Goal: Find specific page/section: Find specific page/section

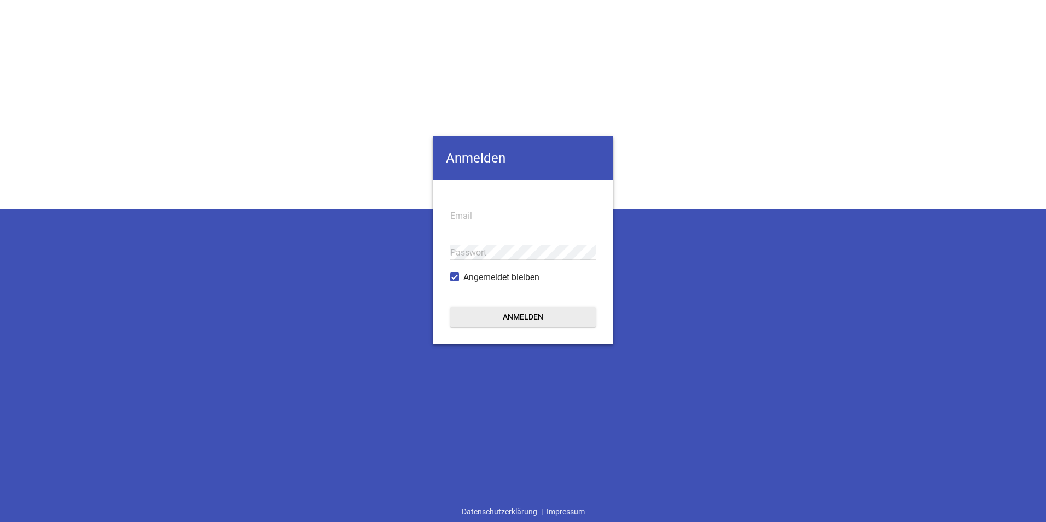
type input "[EMAIL_ADDRESS][DOMAIN_NAME]"
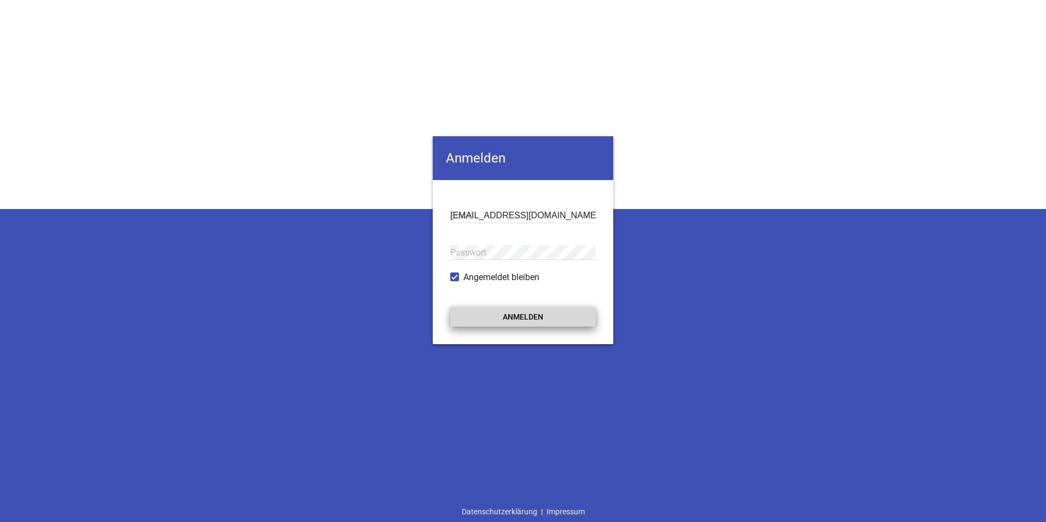
drag, startPoint x: 0, startPoint y: 0, endPoint x: 496, endPoint y: 312, distance: 585.8
click at [496, 312] on button "Anmelden" at bounding box center [522, 317] width 145 height 20
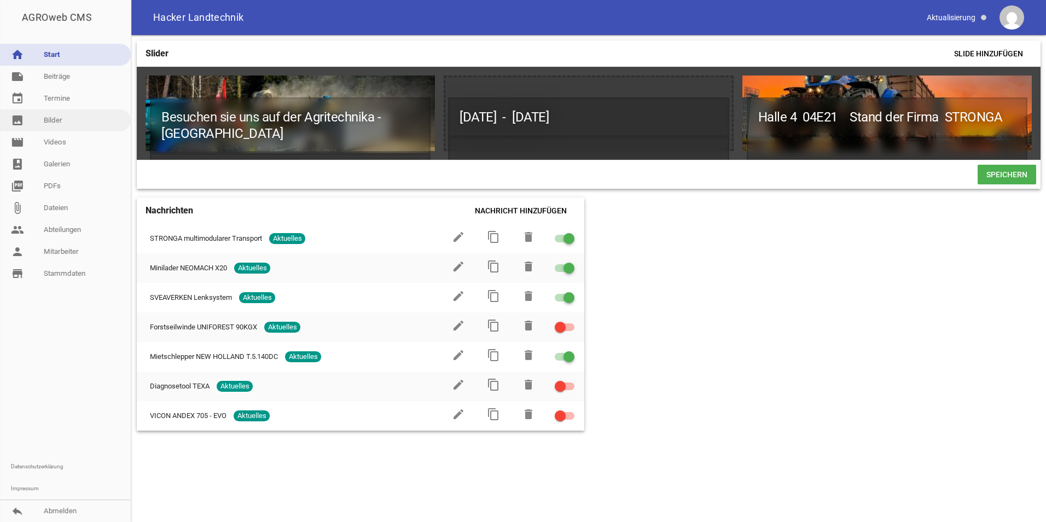
click at [61, 119] on link "image Bilder" at bounding box center [65, 120] width 131 height 22
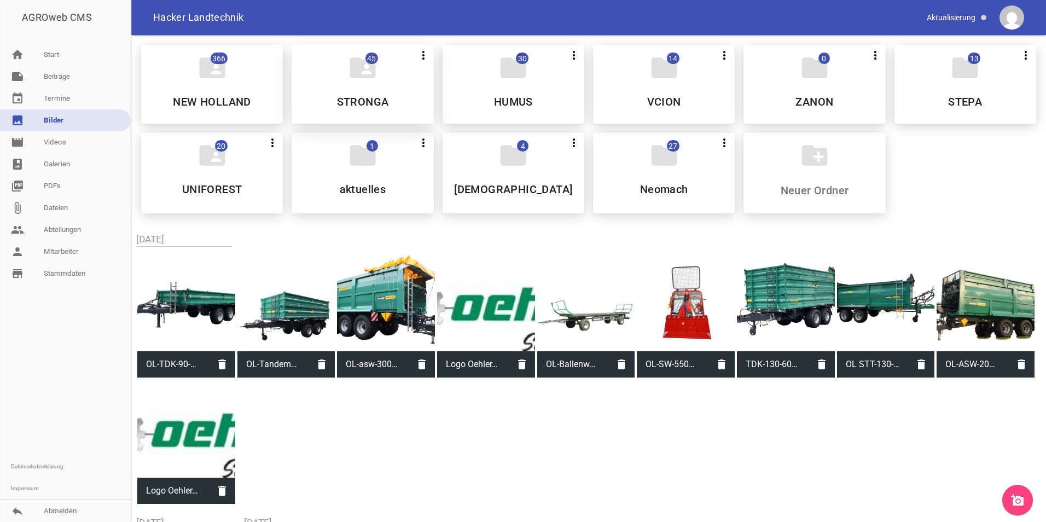
click at [353, 101] on h5 "STRONGA" at bounding box center [363, 101] width 52 height 11
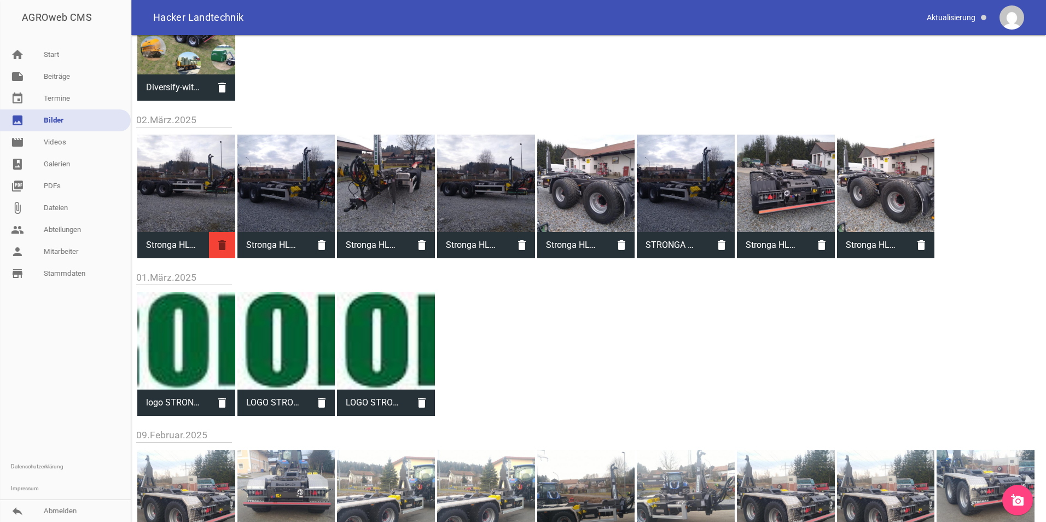
scroll to position [187, 0]
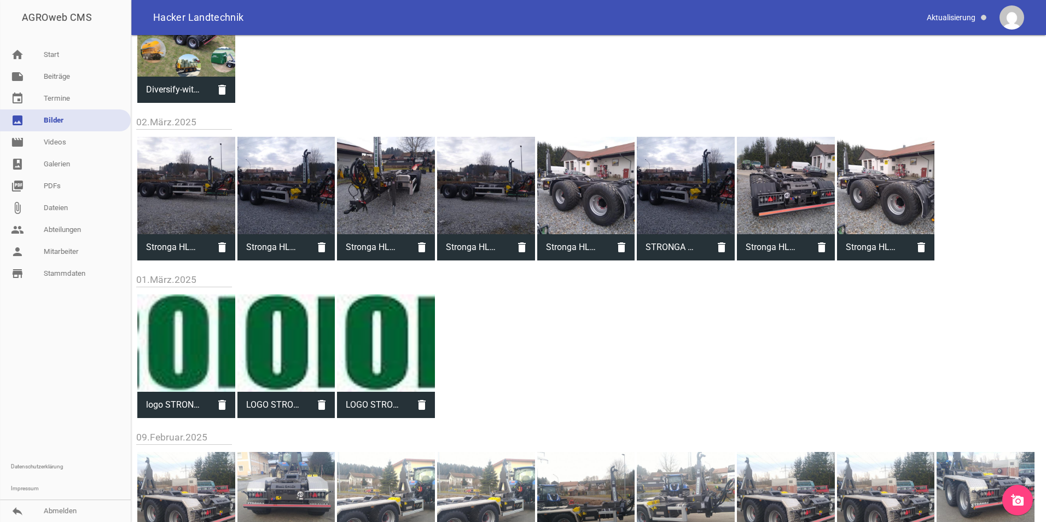
click at [51, 122] on link "image Bilder" at bounding box center [65, 120] width 131 height 22
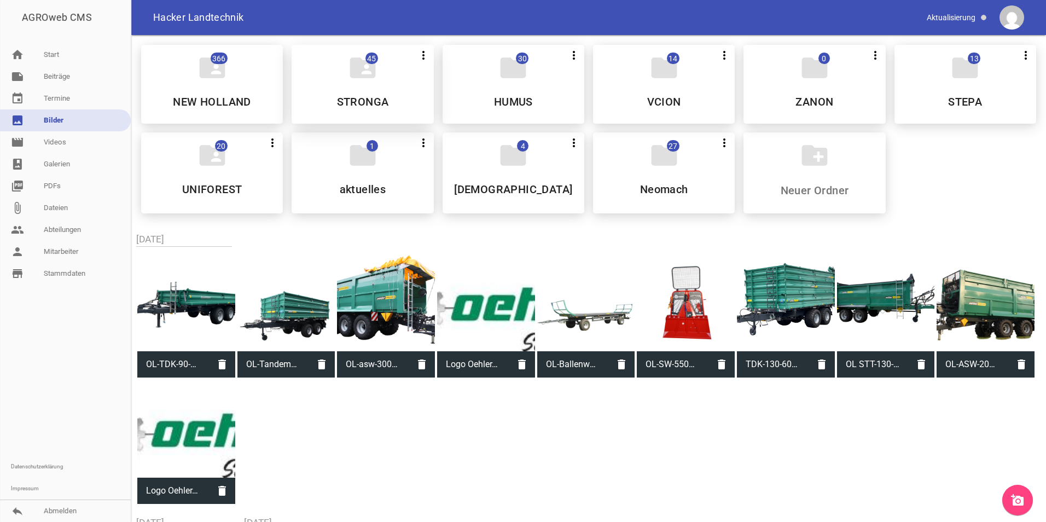
click at [367, 83] on icon "folder_shared" at bounding box center [362, 67] width 31 height 31
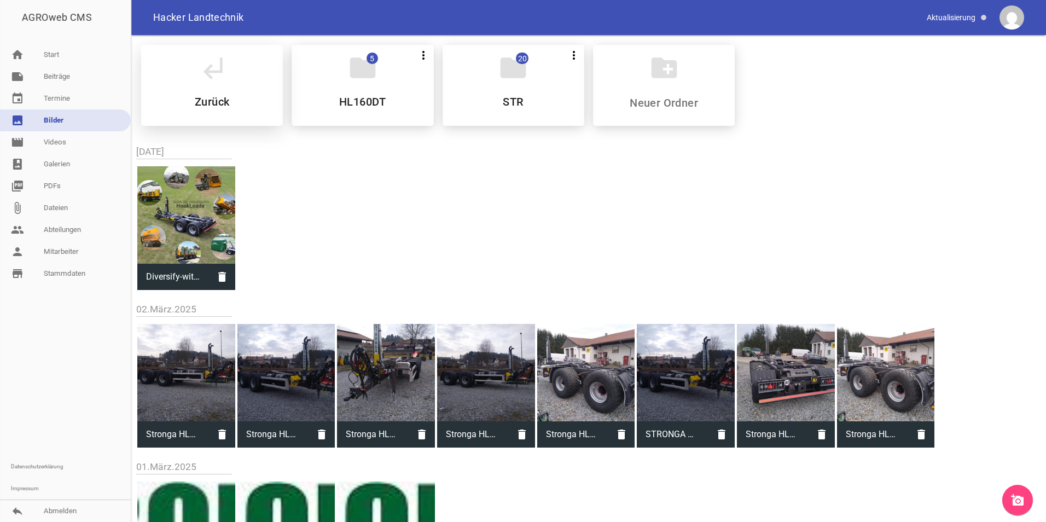
click at [214, 93] on div "subdirectory_arrow_left Zurück" at bounding box center [212, 85] width 142 height 81
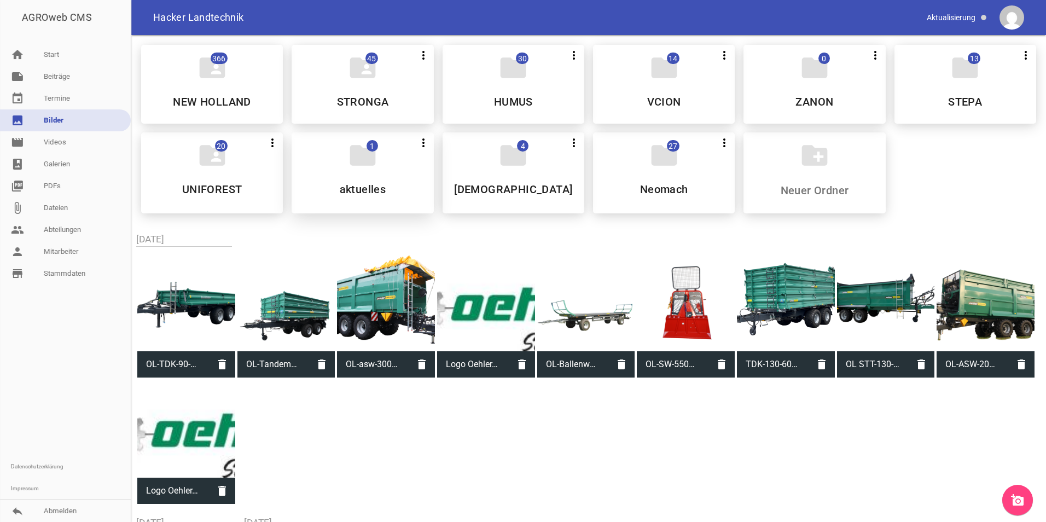
click at [372, 192] on h5 "aktuelles" at bounding box center [363, 189] width 46 height 11
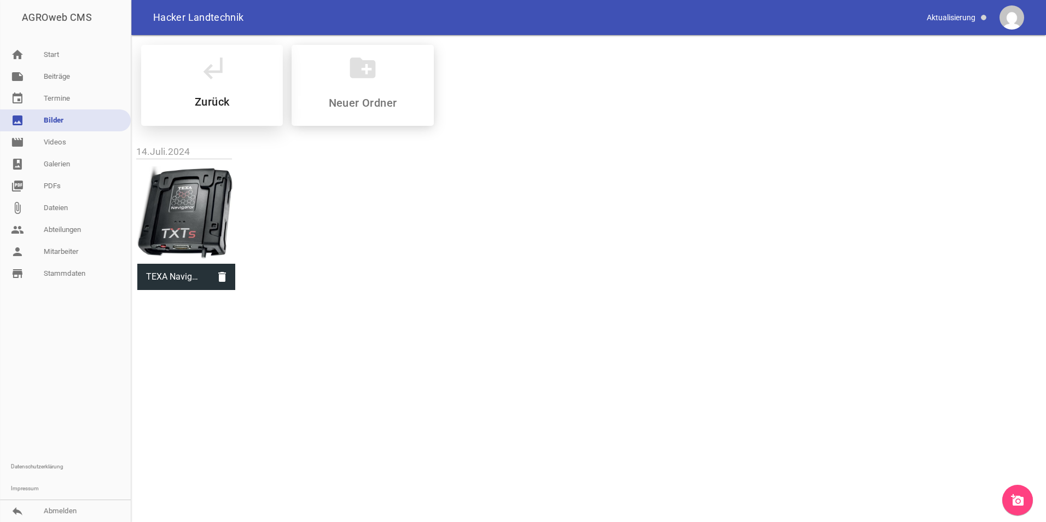
click at [223, 104] on h5 "Zurück" at bounding box center [212, 101] width 34 height 11
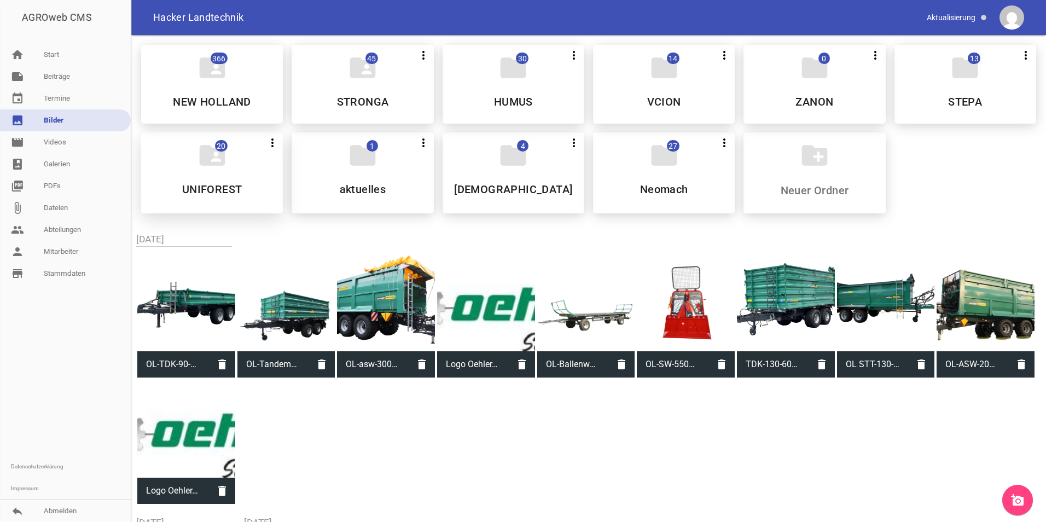
click at [213, 190] on h5 "UNIFOREST" at bounding box center [212, 189] width 60 height 11
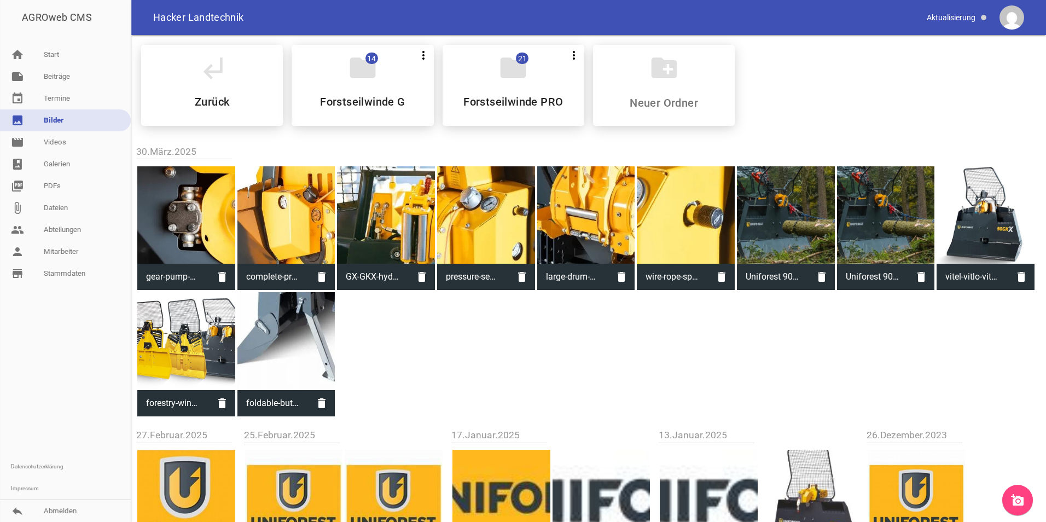
scroll to position [213, 0]
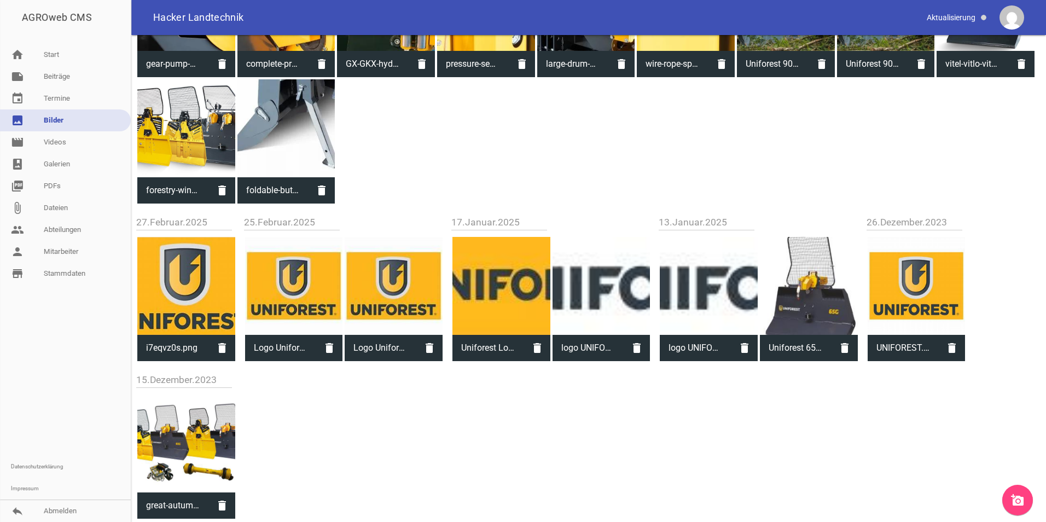
click at [56, 125] on link "image Bilder" at bounding box center [65, 120] width 131 height 22
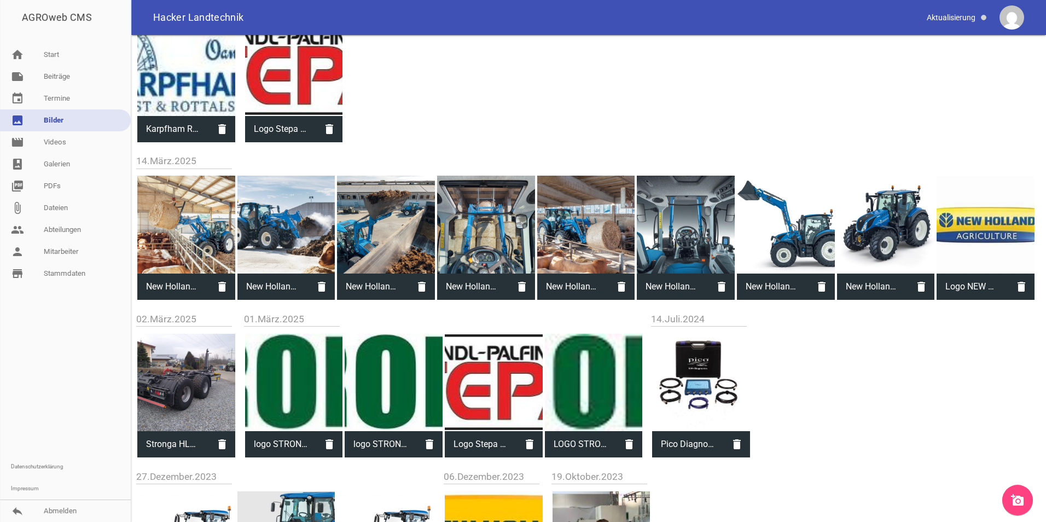
scroll to position [615, 0]
